Goal: Transaction & Acquisition: Obtain resource

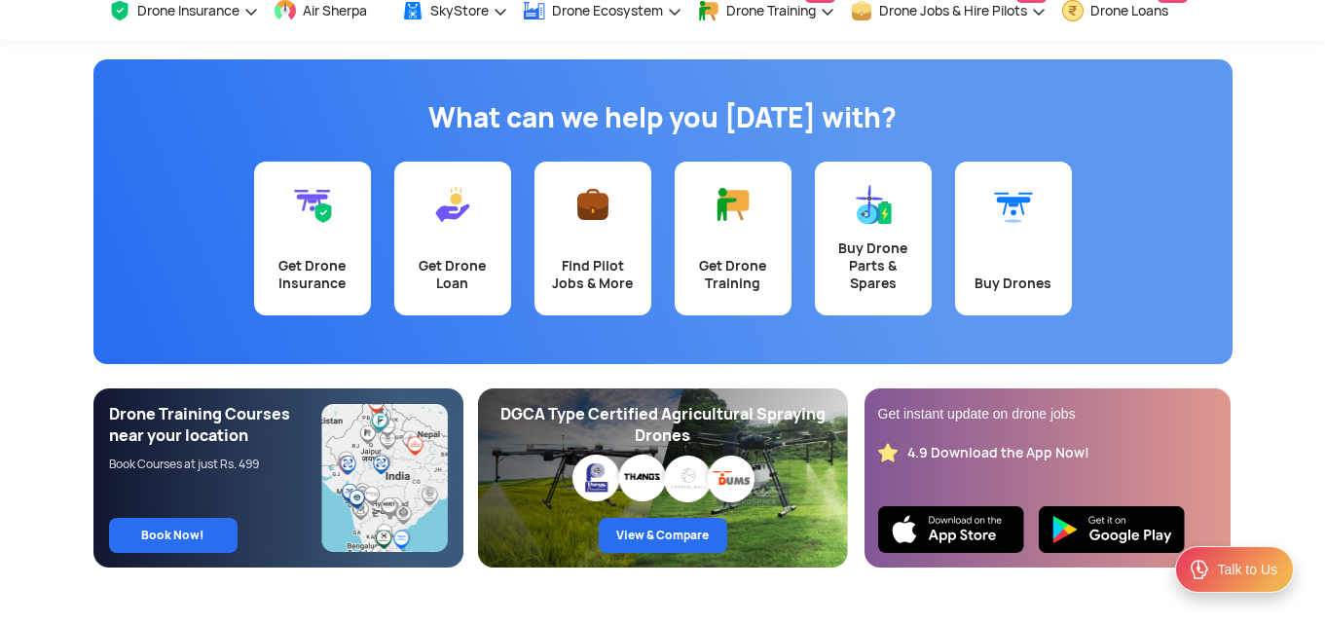
scroll to position [97, 0]
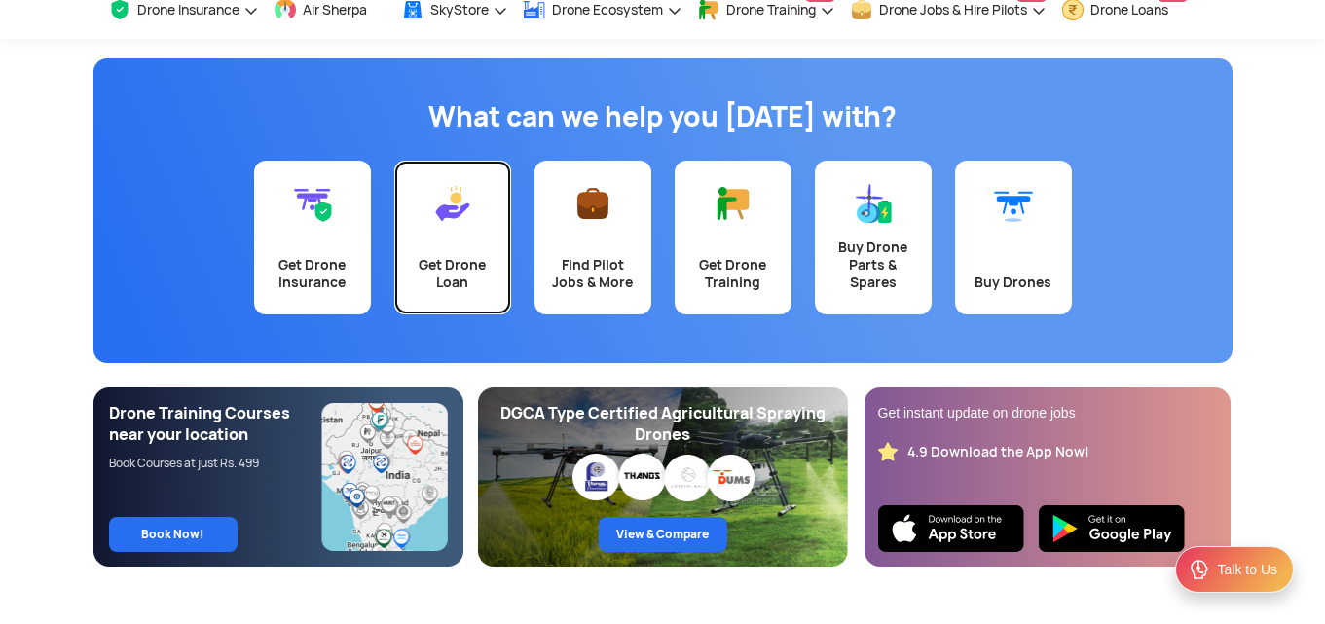
click at [467, 261] on div "Get Drone Loan" at bounding box center [452, 273] width 93 height 35
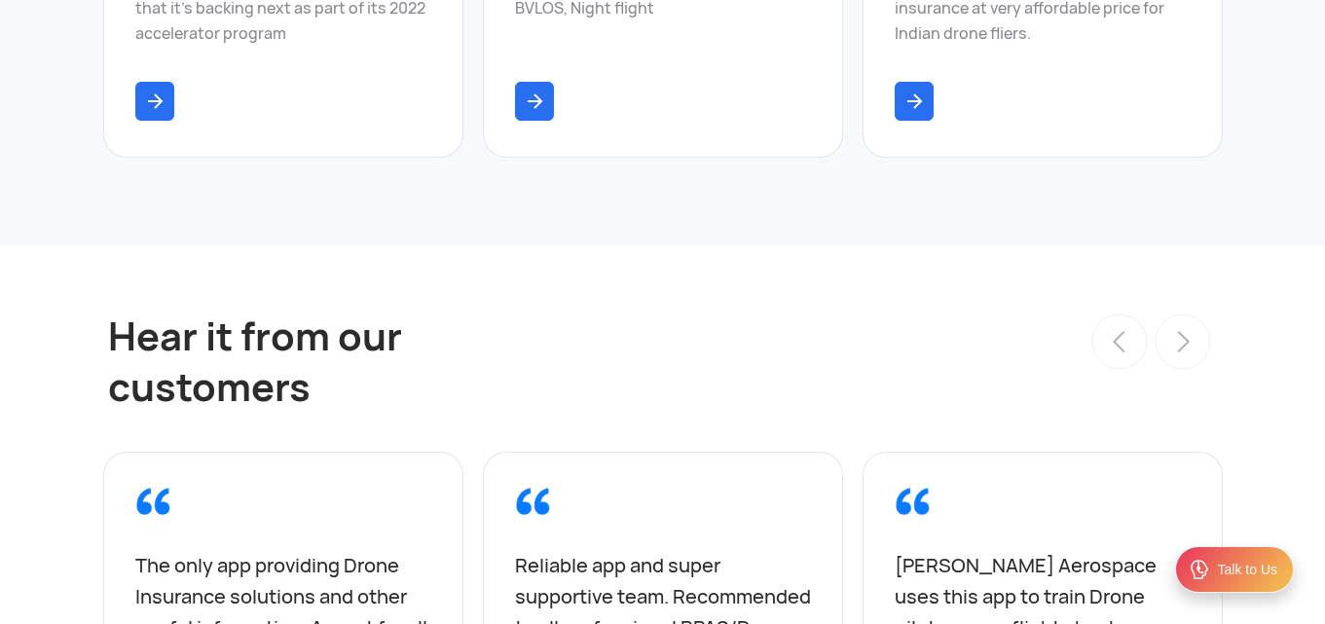
scroll to position [7912, 0]
